Goal: Book appointment/travel/reservation

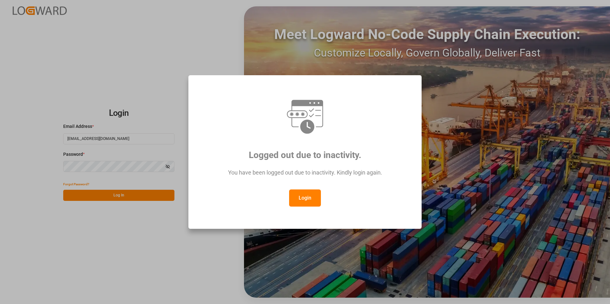
click at [318, 196] on button "Login" at bounding box center [305, 198] width 32 height 17
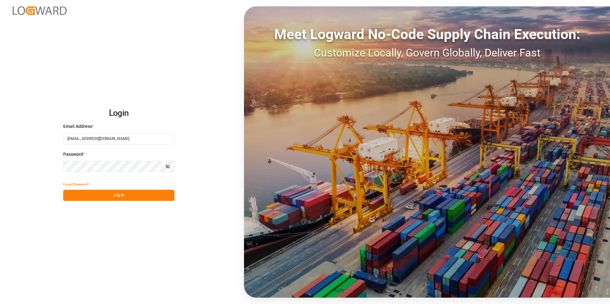
click at [116, 195] on button "Log In" at bounding box center [118, 195] width 111 height 11
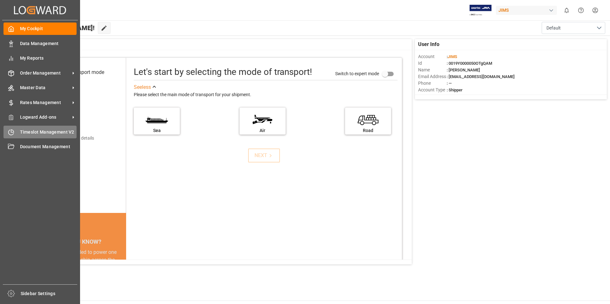
click at [26, 132] on span "Timeslot Management V2" at bounding box center [48, 132] width 57 height 7
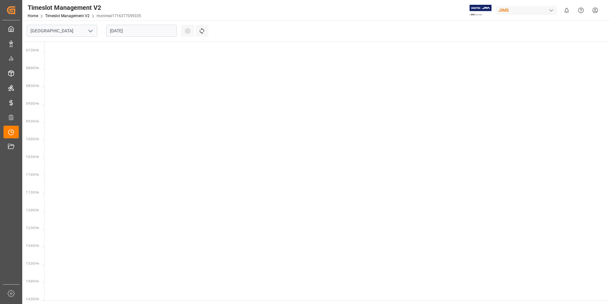
scroll to position [258, 0]
click at [91, 31] on polyline "open menu" at bounding box center [91, 31] width 4 height 2
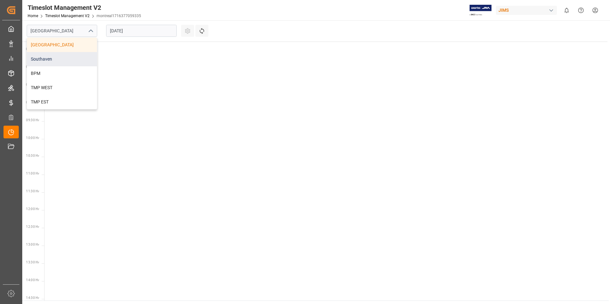
click at [50, 58] on div "Southaven" at bounding box center [62, 59] width 70 height 14
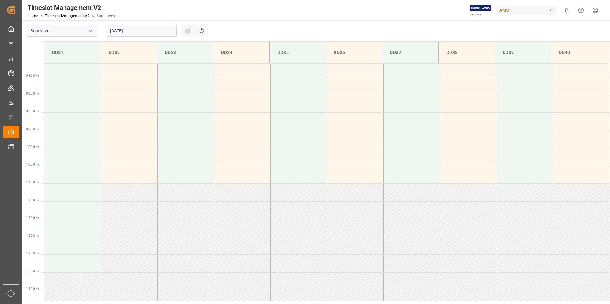
scroll to position [281, 0]
click at [134, 31] on input "[DATE]" at bounding box center [141, 31] width 71 height 12
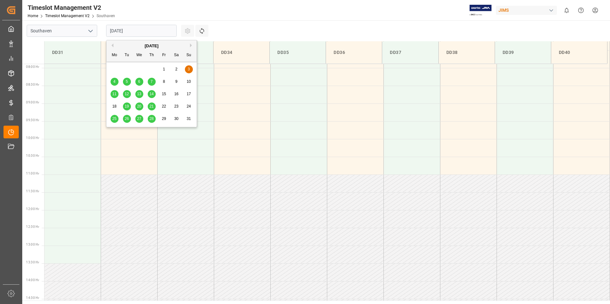
click at [191, 46] on button "Next Month" at bounding box center [192, 46] width 4 height 4
click at [150, 82] on span "11" at bounding box center [151, 81] width 4 height 4
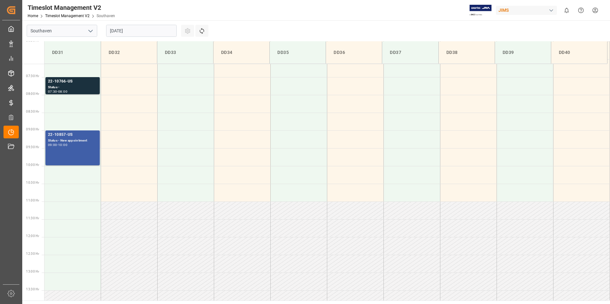
scroll to position [253, 0]
click at [71, 104] on td at bounding box center [72, 104] width 57 height 18
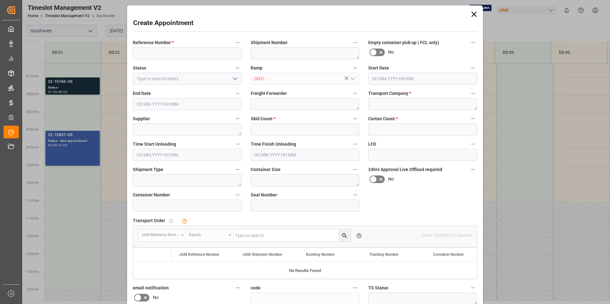
type input "[DATE] 08:00"
type input "[DATE] 08:30"
paste input "22-10119-CN"
type input "22-10119-CN"
click at [380, 105] on textarea at bounding box center [422, 104] width 109 height 12
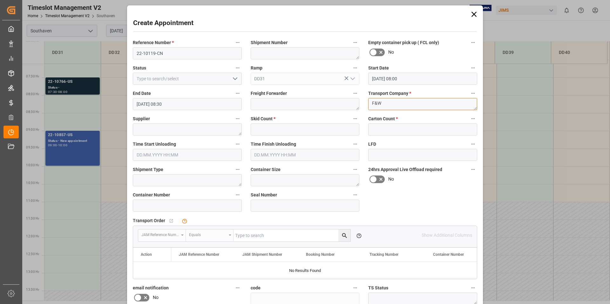
type textarea "F&W"
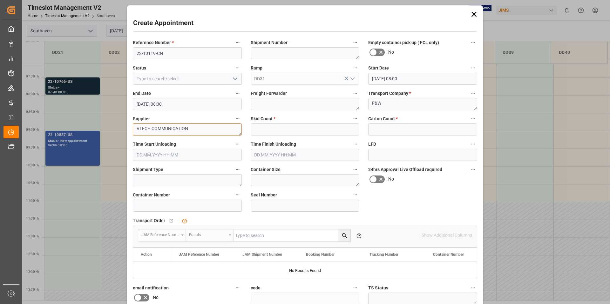
type textarea "VTECH COMMUNICATION"
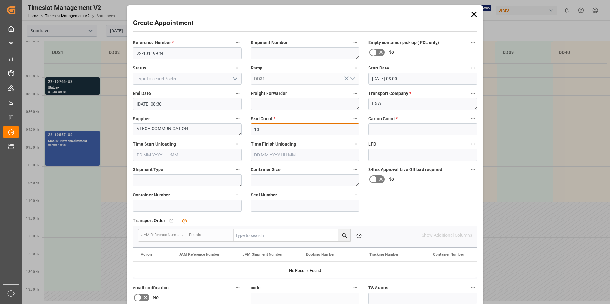
type input "13"
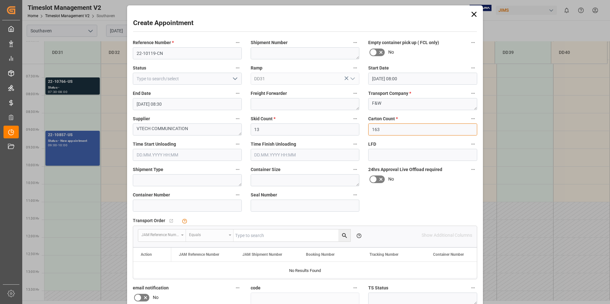
scroll to position [84, 0]
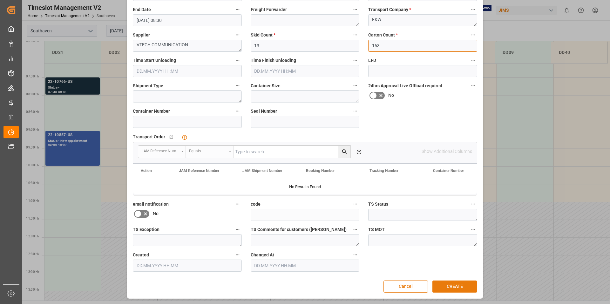
type input "163"
click at [456, 289] on button "CREATE" at bounding box center [454, 287] width 44 height 12
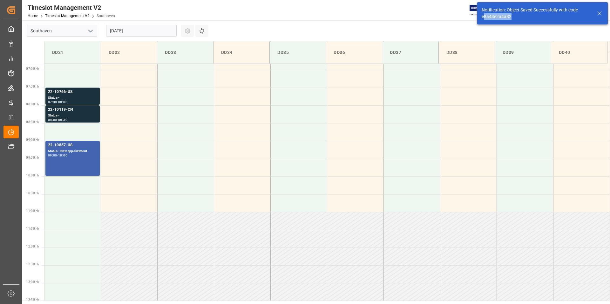
scroll to position [245, 0]
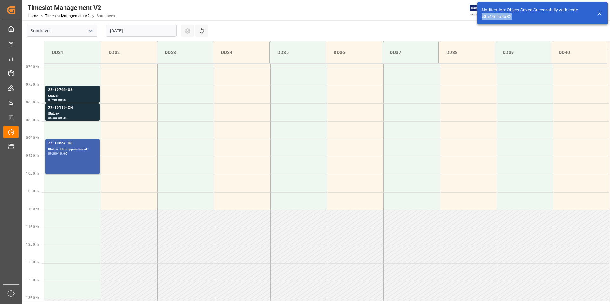
drag, startPoint x: 516, startPoint y: 17, endPoint x: 487, endPoint y: 16, distance: 29.3
click at [480, 16] on div "Notification: Object Saved Successfully with code e8a44e2a4a82" at bounding box center [542, 13] width 131 height 22
copy div "e8a44e2a4a82"
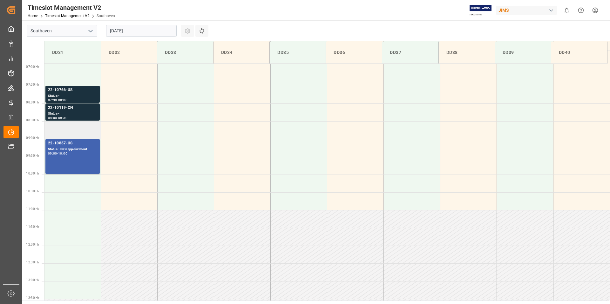
click at [70, 127] on td at bounding box center [72, 130] width 57 height 18
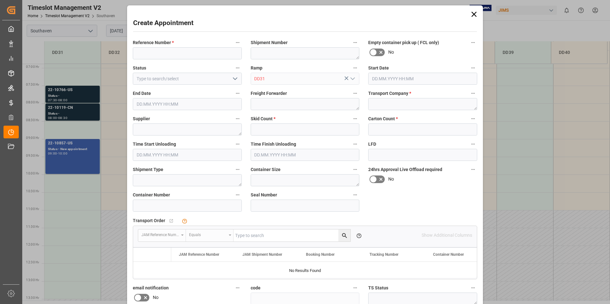
type input "[DATE] 08:30"
type input "[DATE] 09:00"
paste input "22-9599-CN"
type input "22-9599-CN"
click at [385, 103] on textarea at bounding box center [422, 104] width 109 height 12
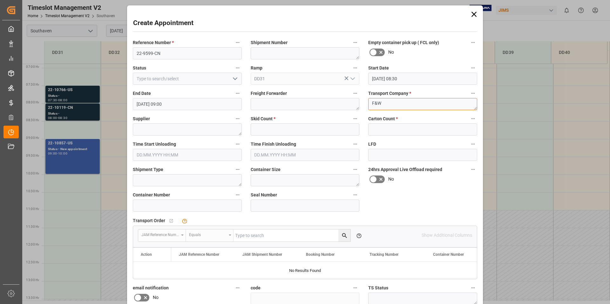
type textarea "F&W"
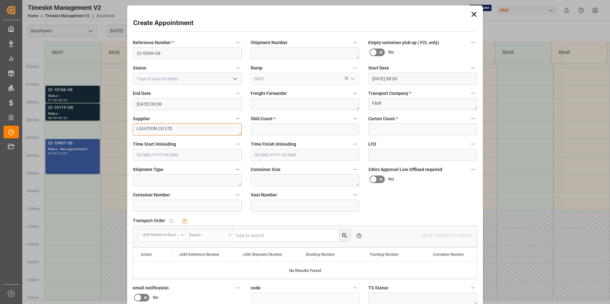
type textarea "LIGHTION CO LTD"
type input "1"
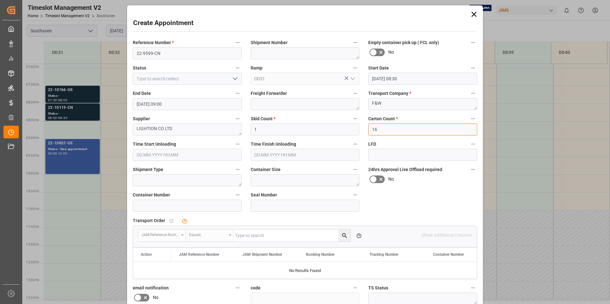
type input "16"
click at [417, 208] on div "Reference Number * 22-9599-CN Shipment Number Empty container pick up ( FCL onl…" at bounding box center [304, 197] width 353 height 322
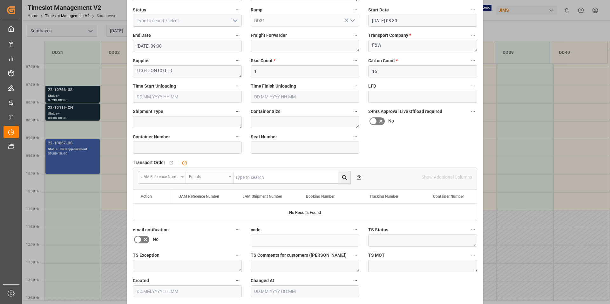
scroll to position [84, 0]
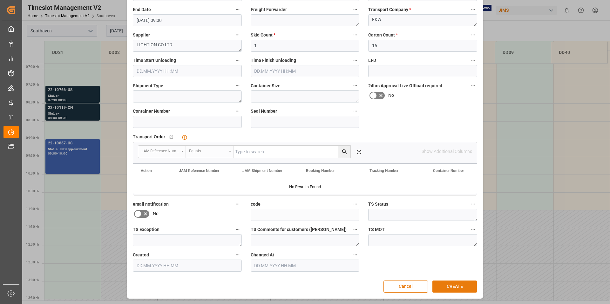
click at [459, 285] on button "CREATE" at bounding box center [454, 287] width 44 height 12
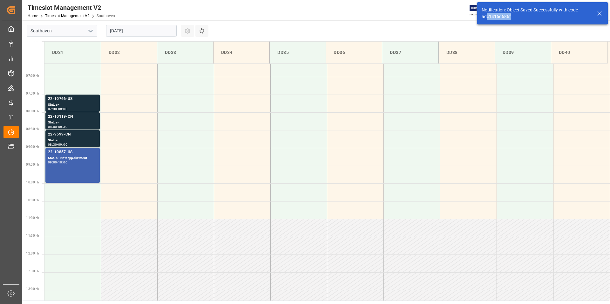
scroll to position [245, 0]
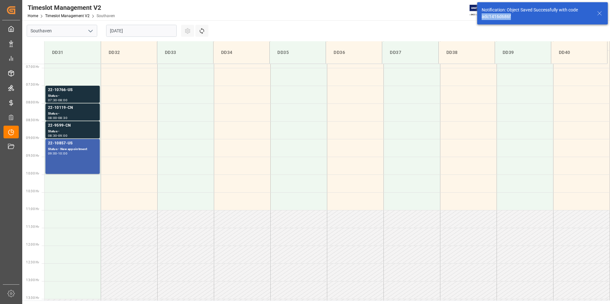
drag, startPoint x: 516, startPoint y: 17, endPoint x: 486, endPoint y: 17, distance: 29.6
click at [477, 17] on div "Notification: Object Saved Successfully with code adc1416d686f" at bounding box center [542, 13] width 135 height 27
copy div "adc1416d686f"
